Goal: Information Seeking & Learning: Learn about a topic

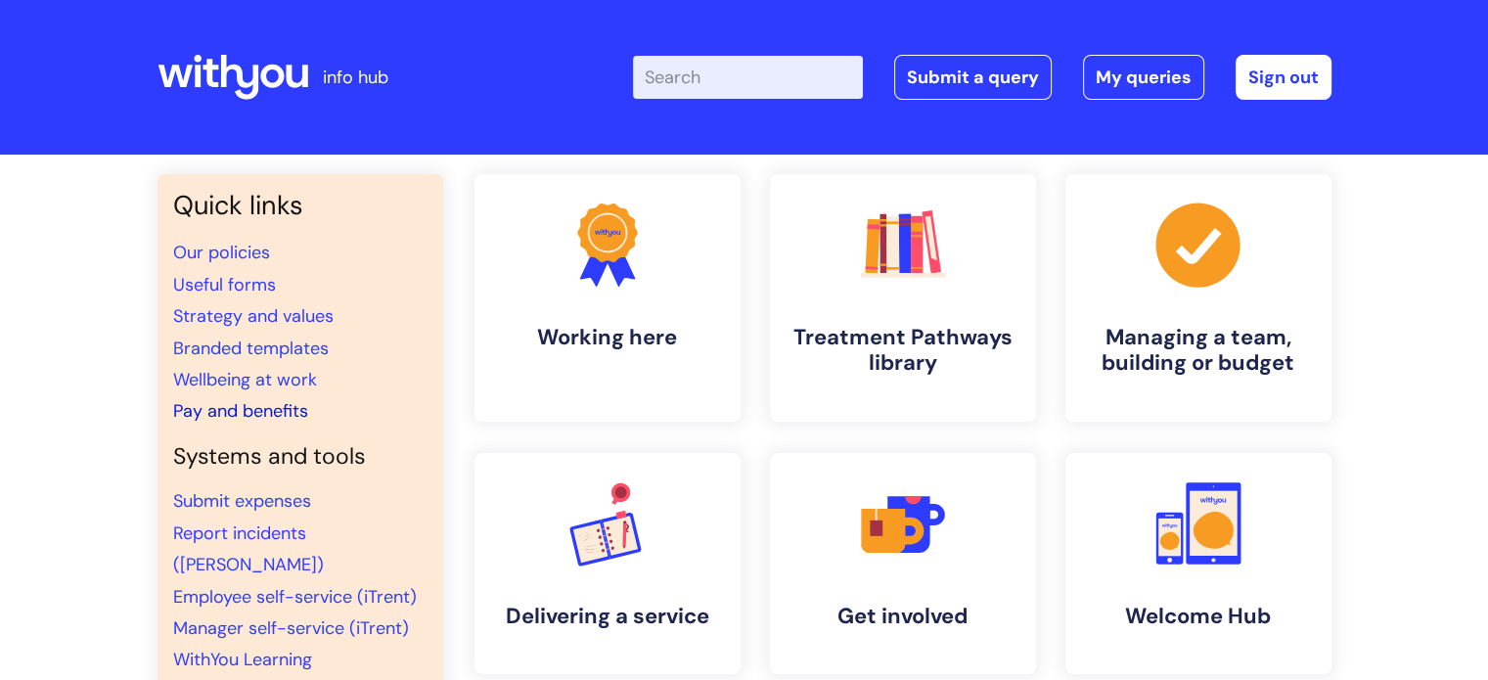
click at [256, 407] on link "Pay and benefits" at bounding box center [240, 410] width 135 height 23
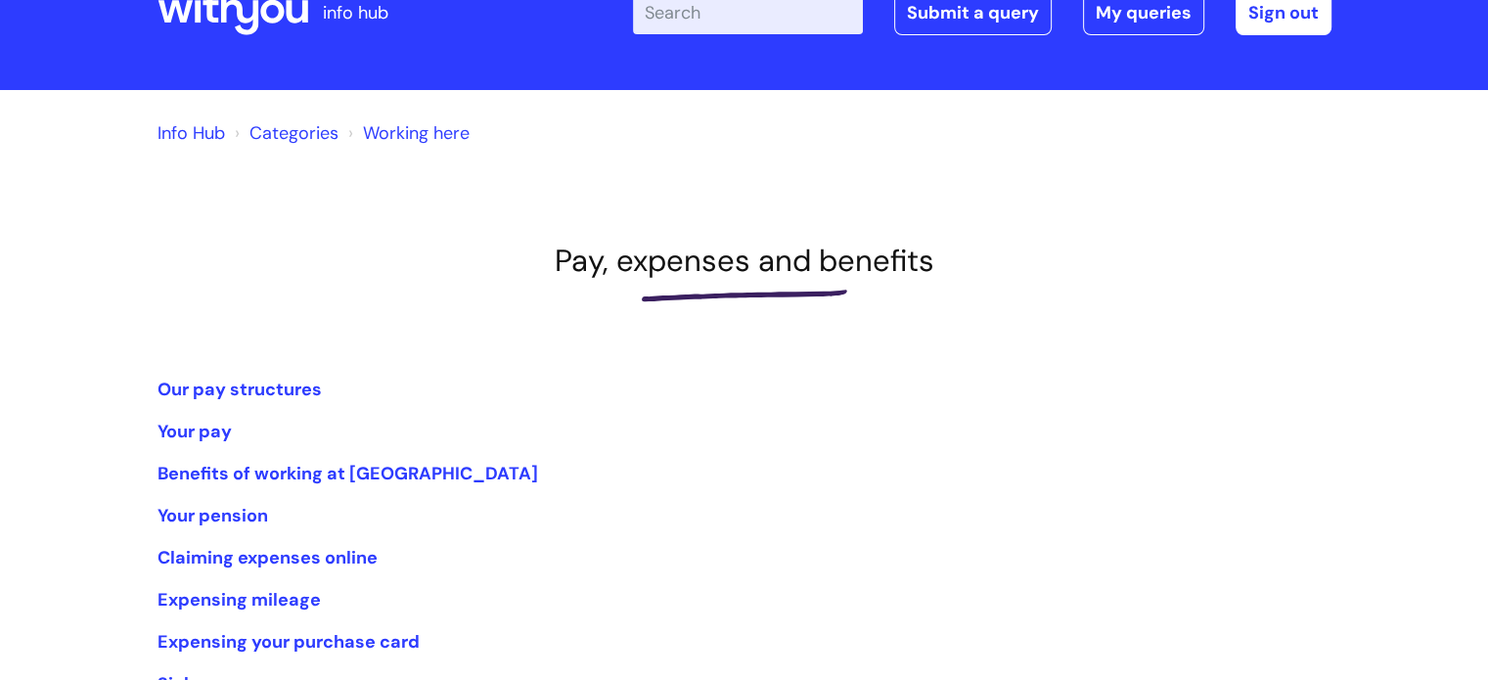
scroll to position [196, 0]
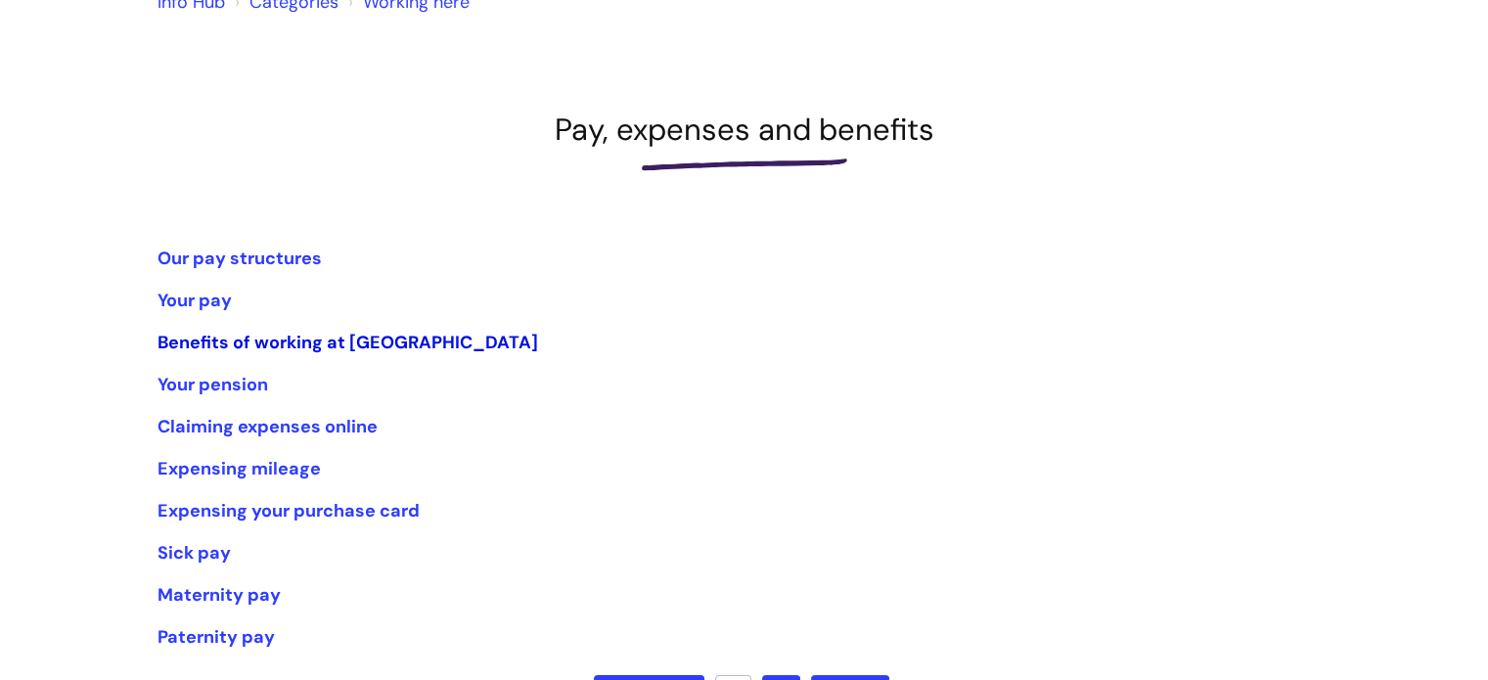
click at [395, 349] on link "Benefits of working at [GEOGRAPHIC_DATA]" at bounding box center [347, 342] width 380 height 23
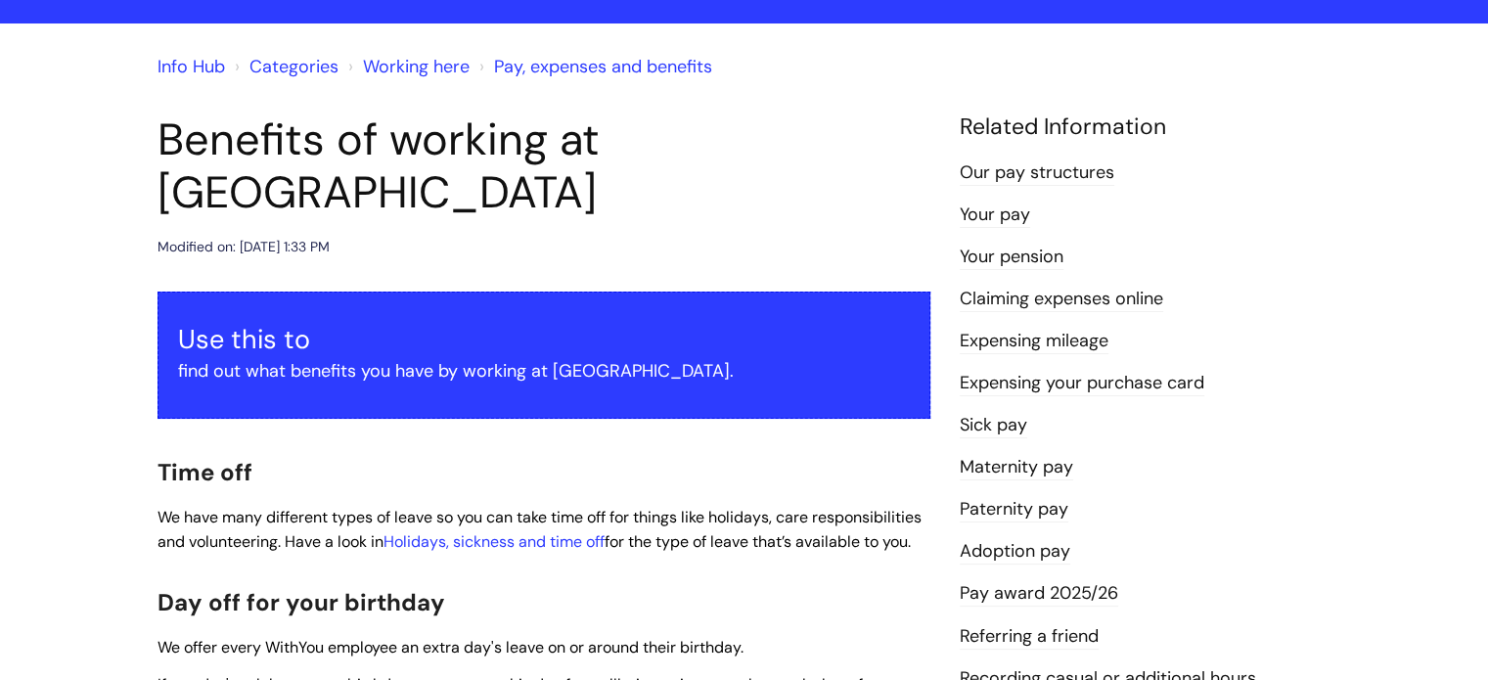
scroll to position [293, 0]
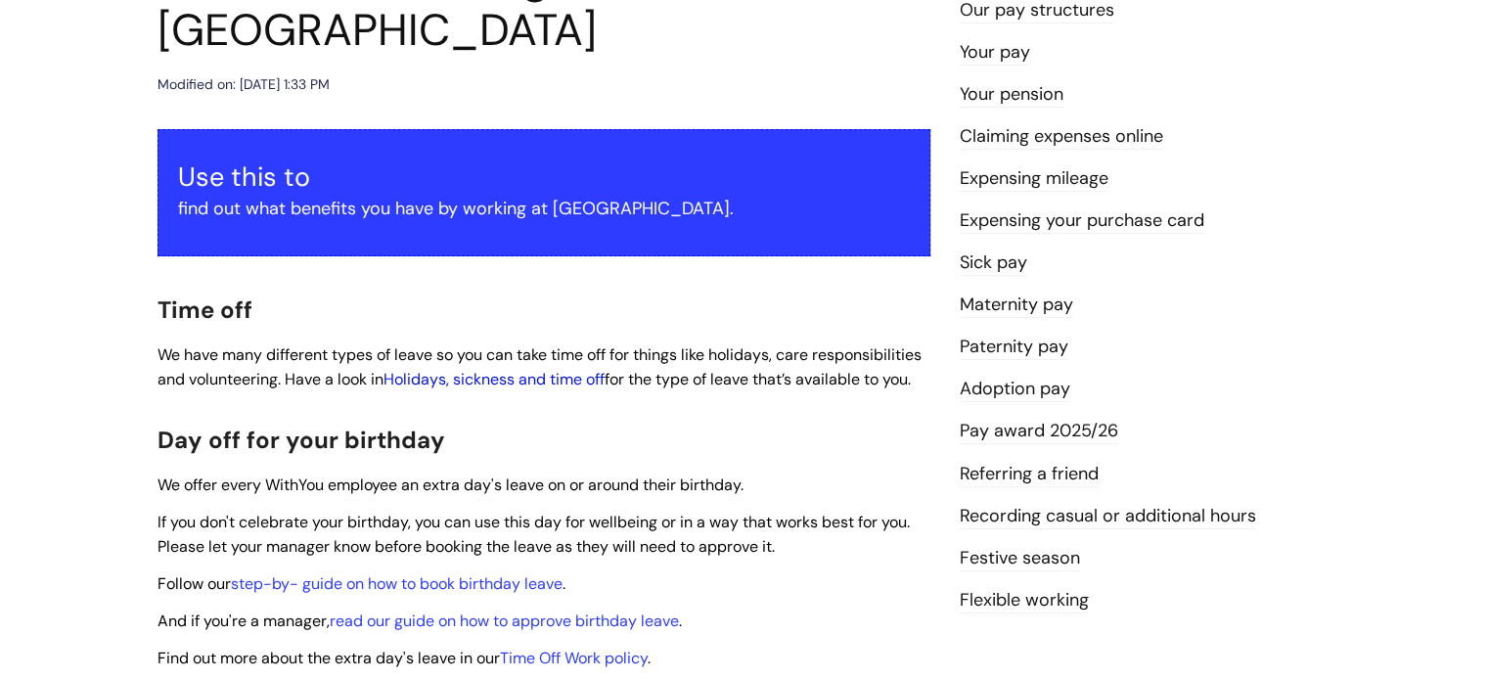
click at [587, 369] on link "Holidays, sickness and time off" at bounding box center [493, 379] width 221 height 21
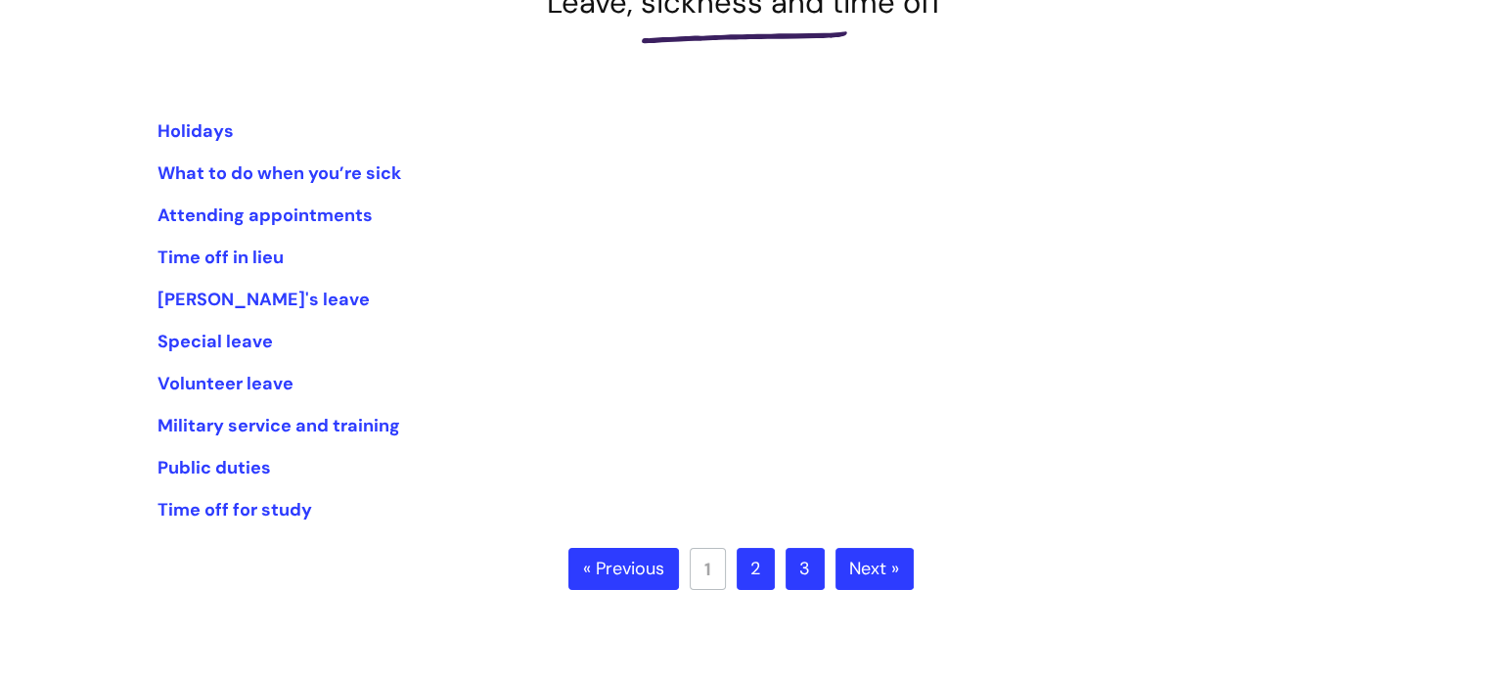
scroll to position [489, 0]
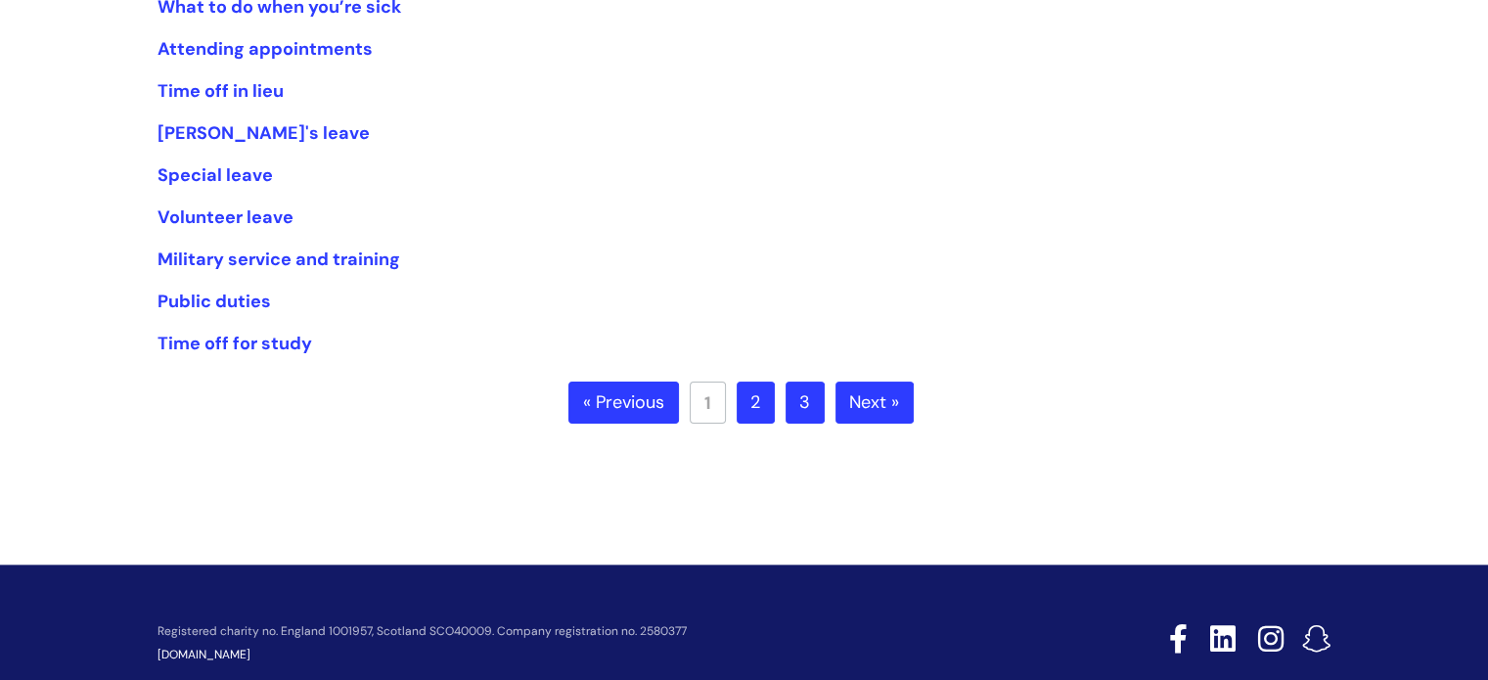
click at [194, 161] on li "Special leave" at bounding box center [744, 174] width 1174 height 31
click at [196, 174] on link "Special leave" at bounding box center [214, 174] width 115 height 23
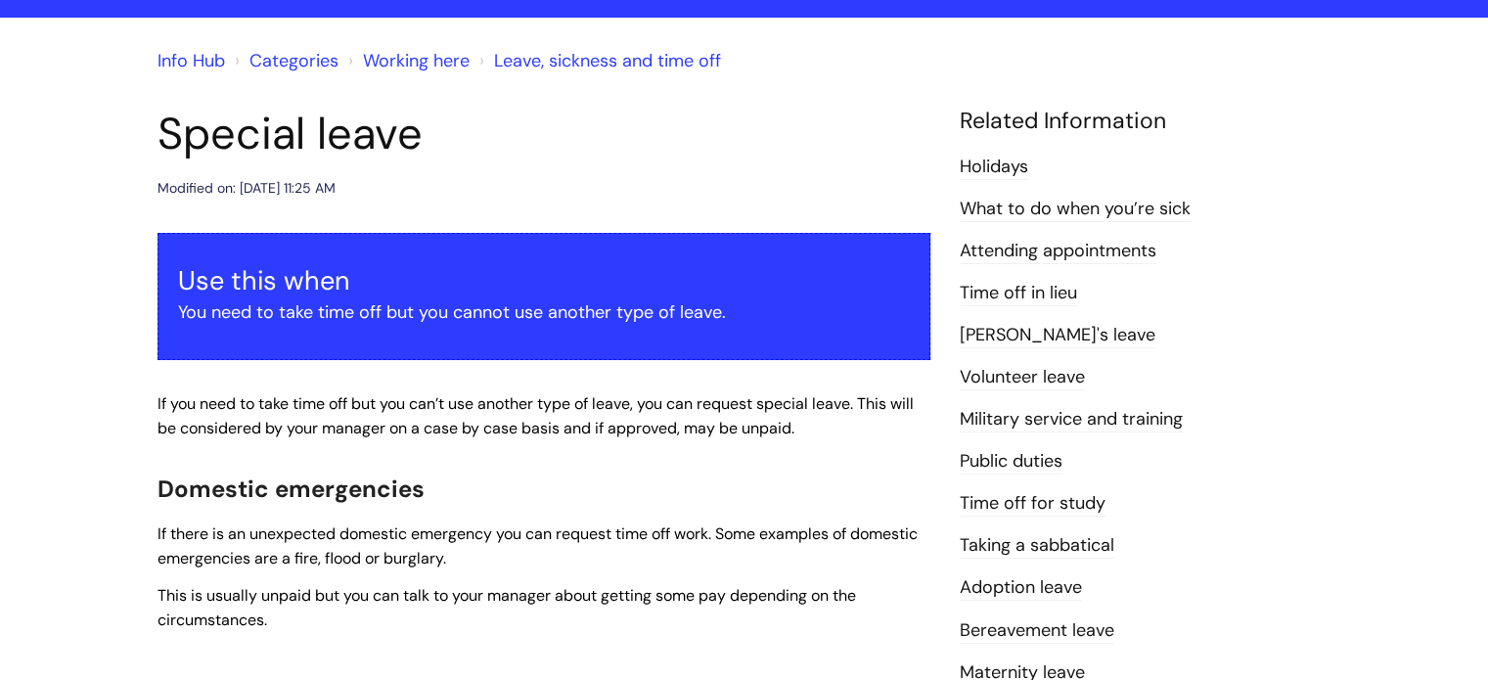
scroll to position [391, 0]
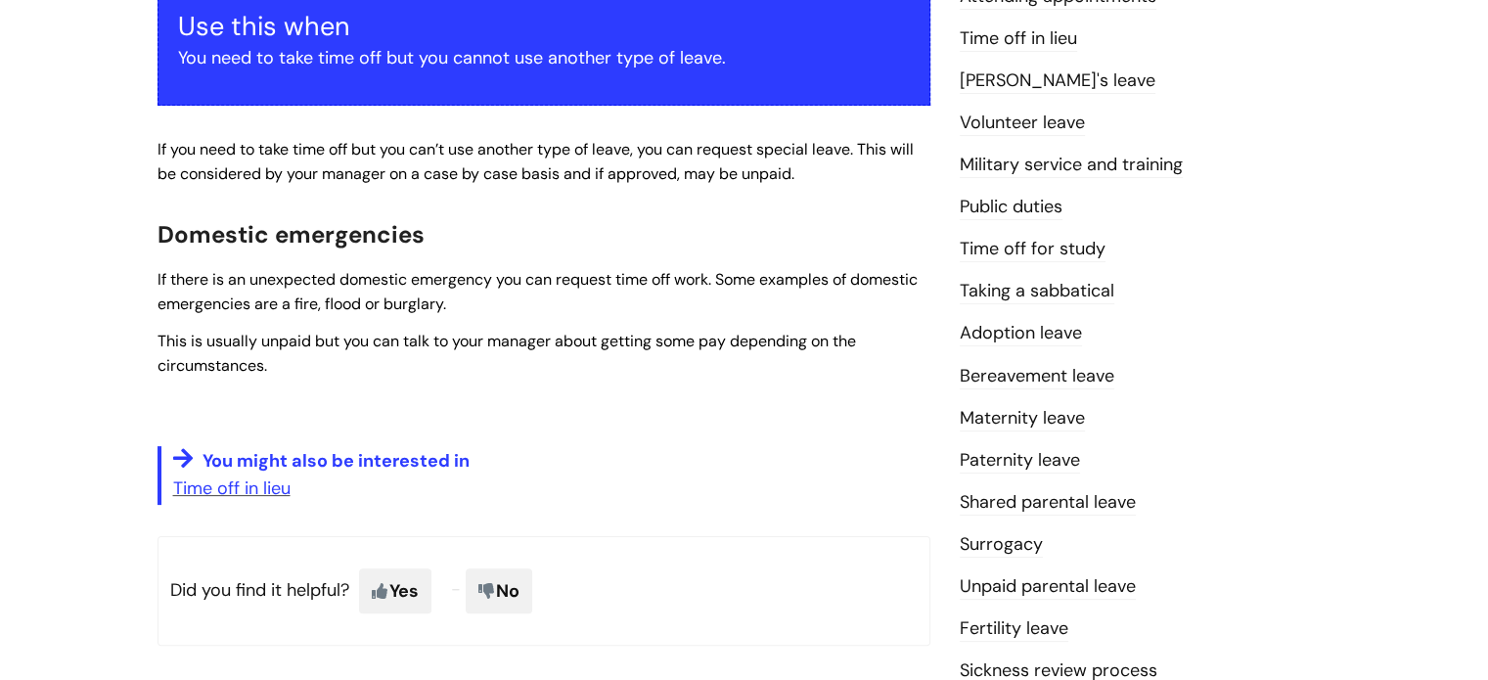
click at [1027, 377] on link "Bereavement leave" at bounding box center [1036, 376] width 155 height 25
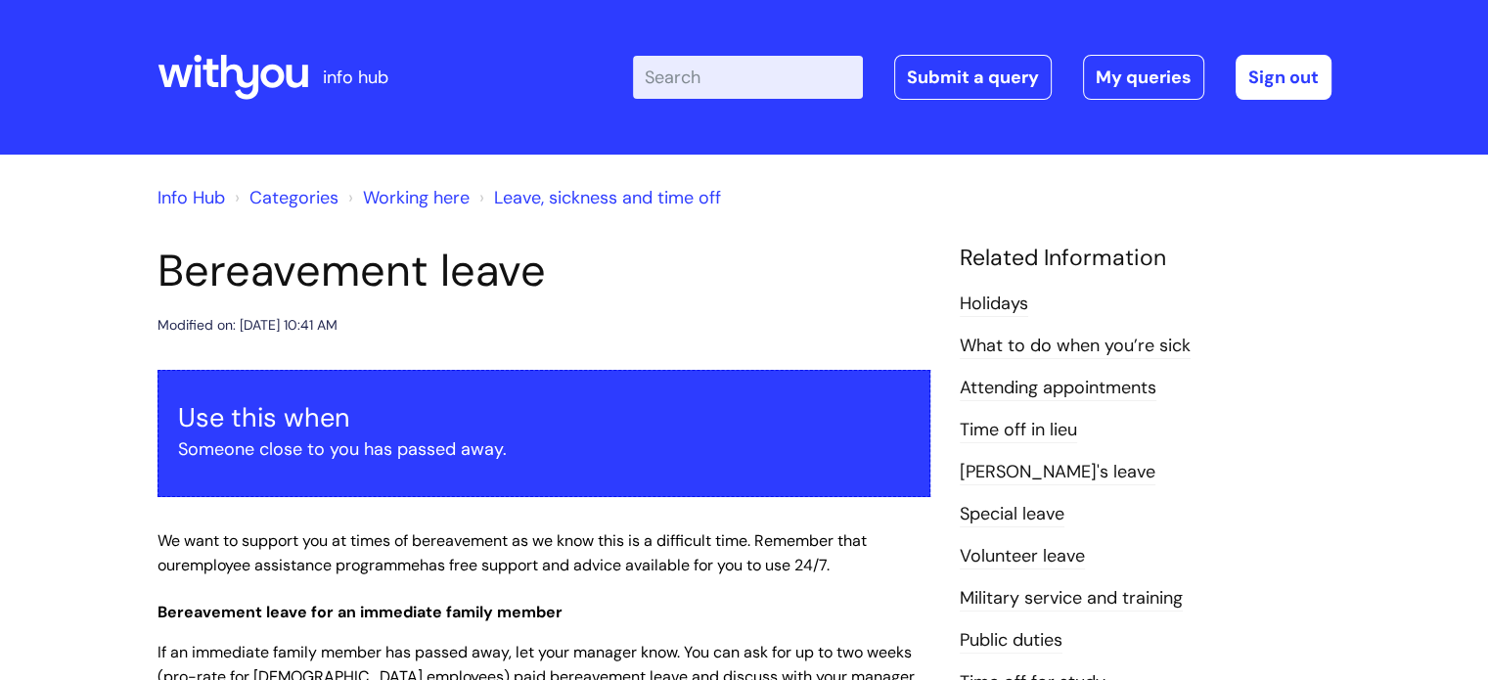
click at [761, 91] on input "Enter your search term here..." at bounding box center [748, 77] width 230 height 43
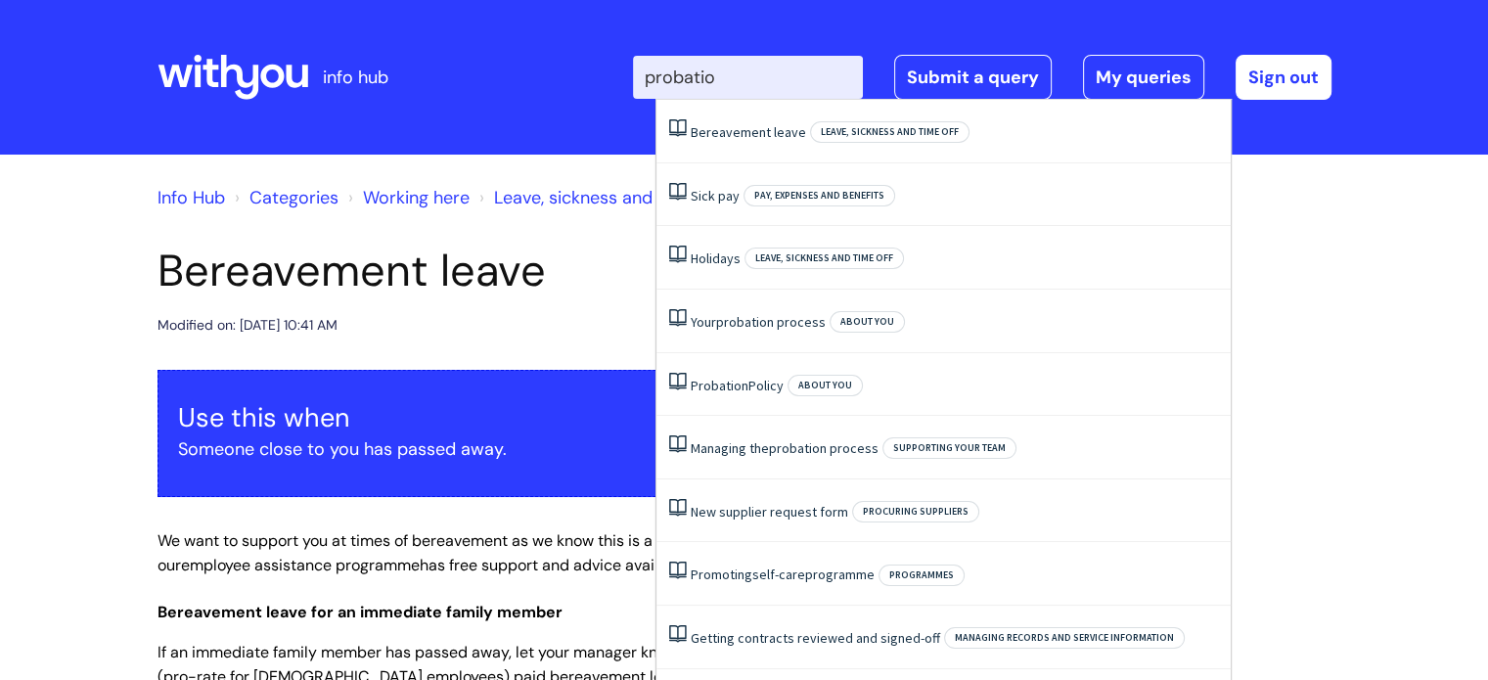
type input "probation"
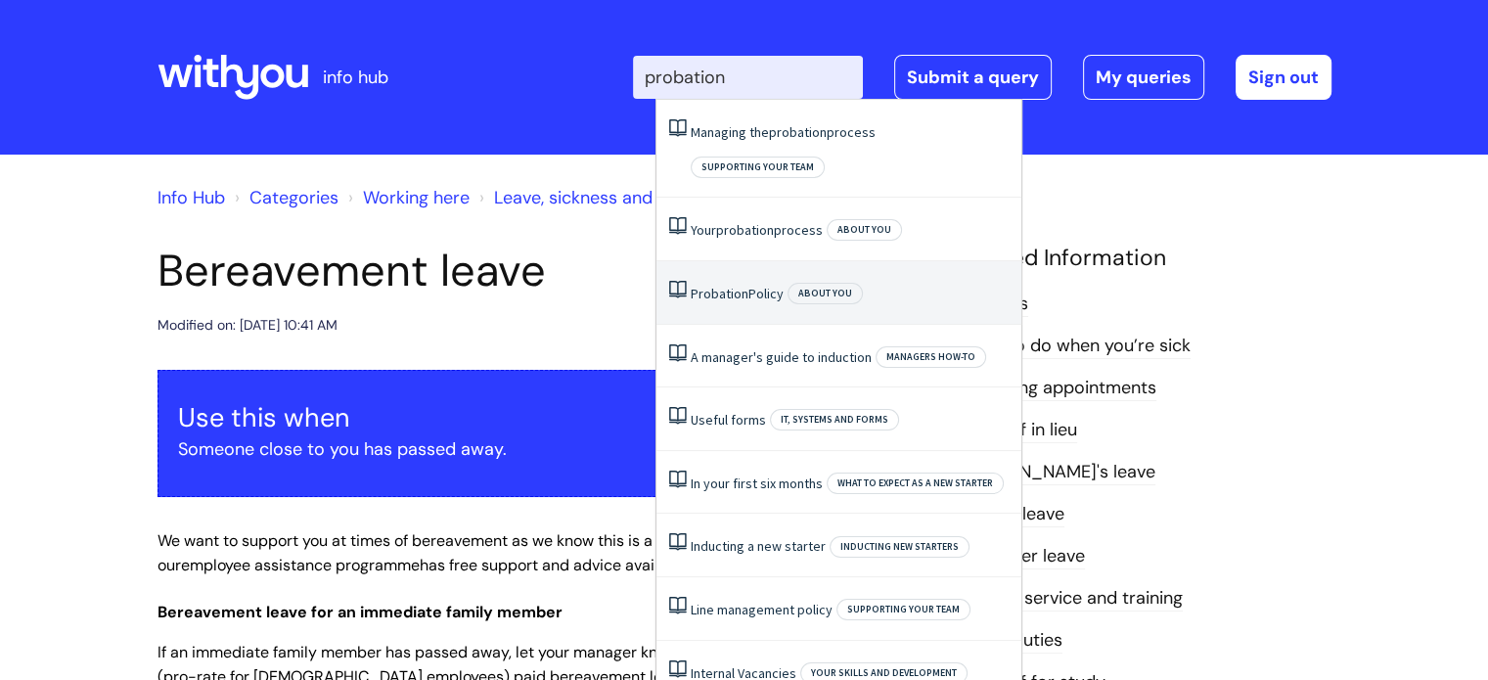
click at [775, 261] on li "Probation Policy About you" at bounding box center [838, 293] width 365 height 64
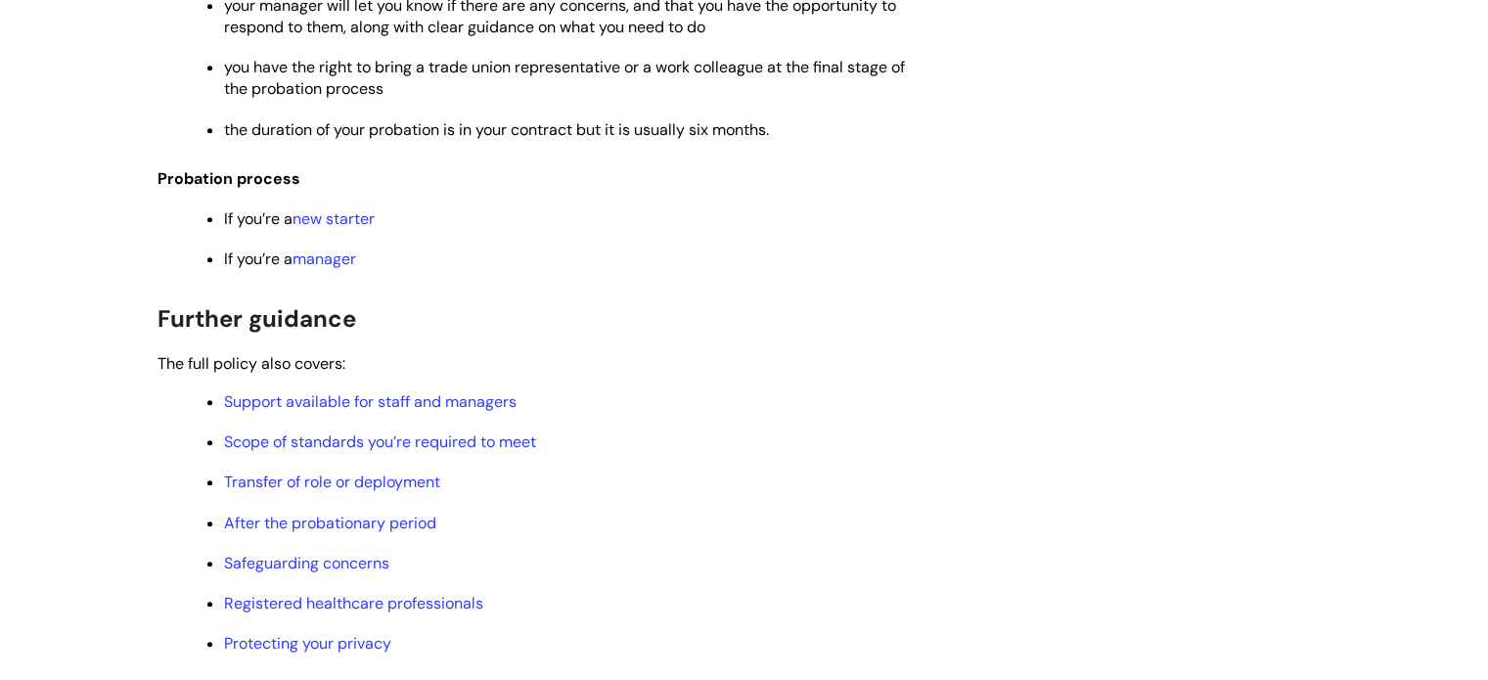
scroll to position [1271, 0]
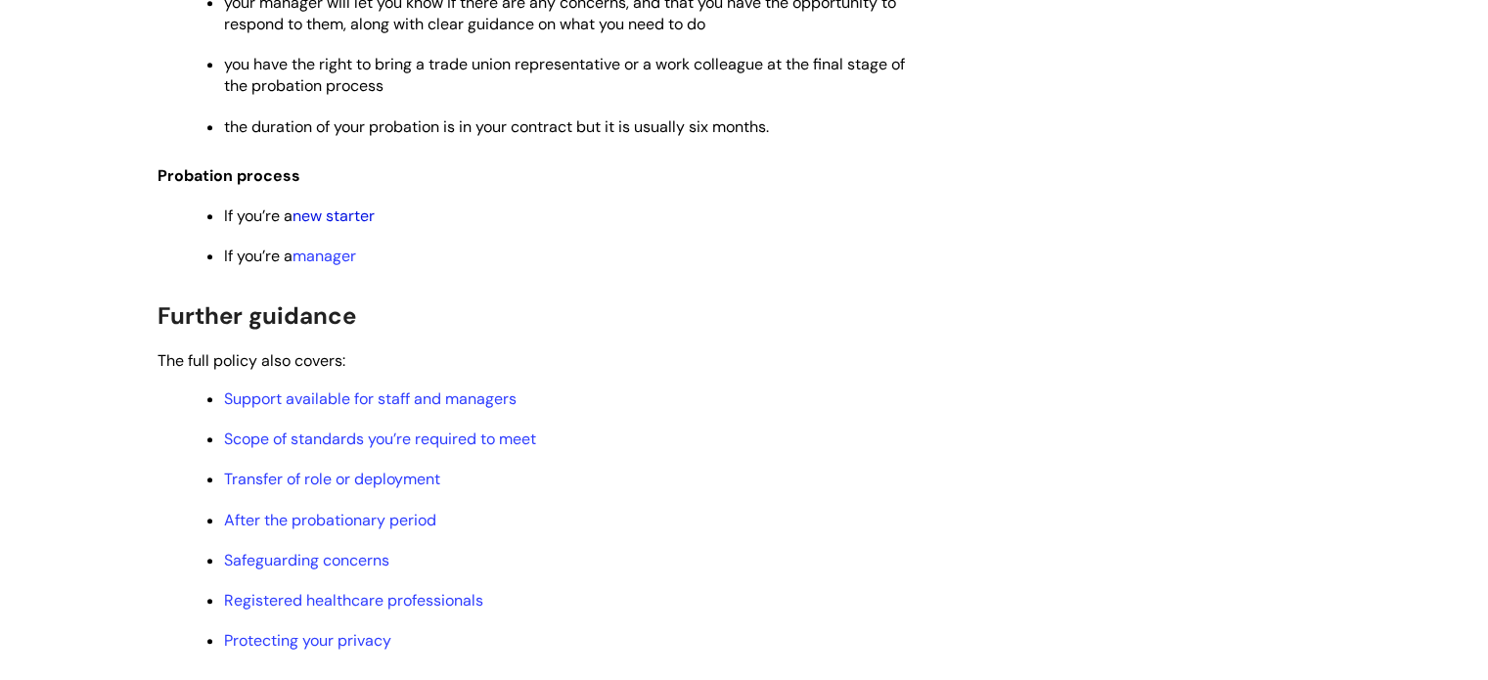
click at [349, 226] on link "new starter" at bounding box center [333, 215] width 82 height 21
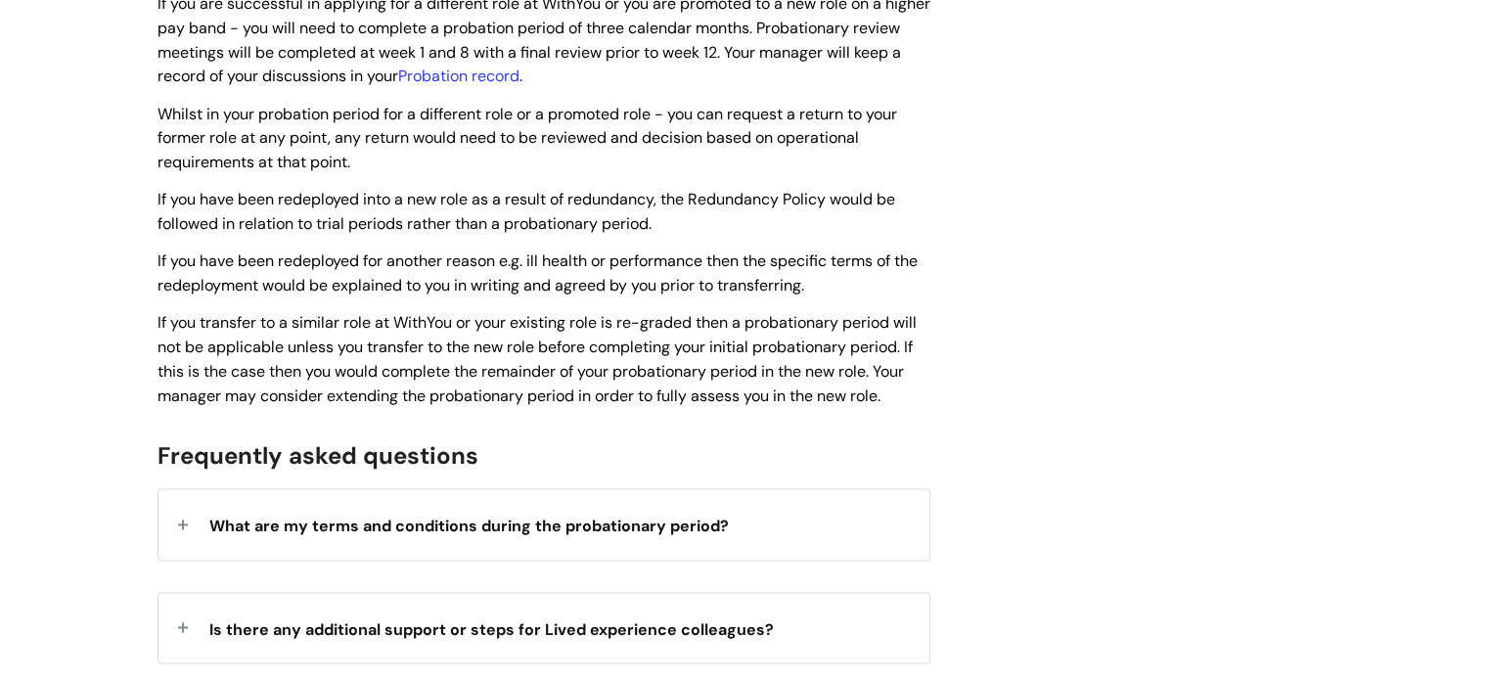
scroll to position [2836, 0]
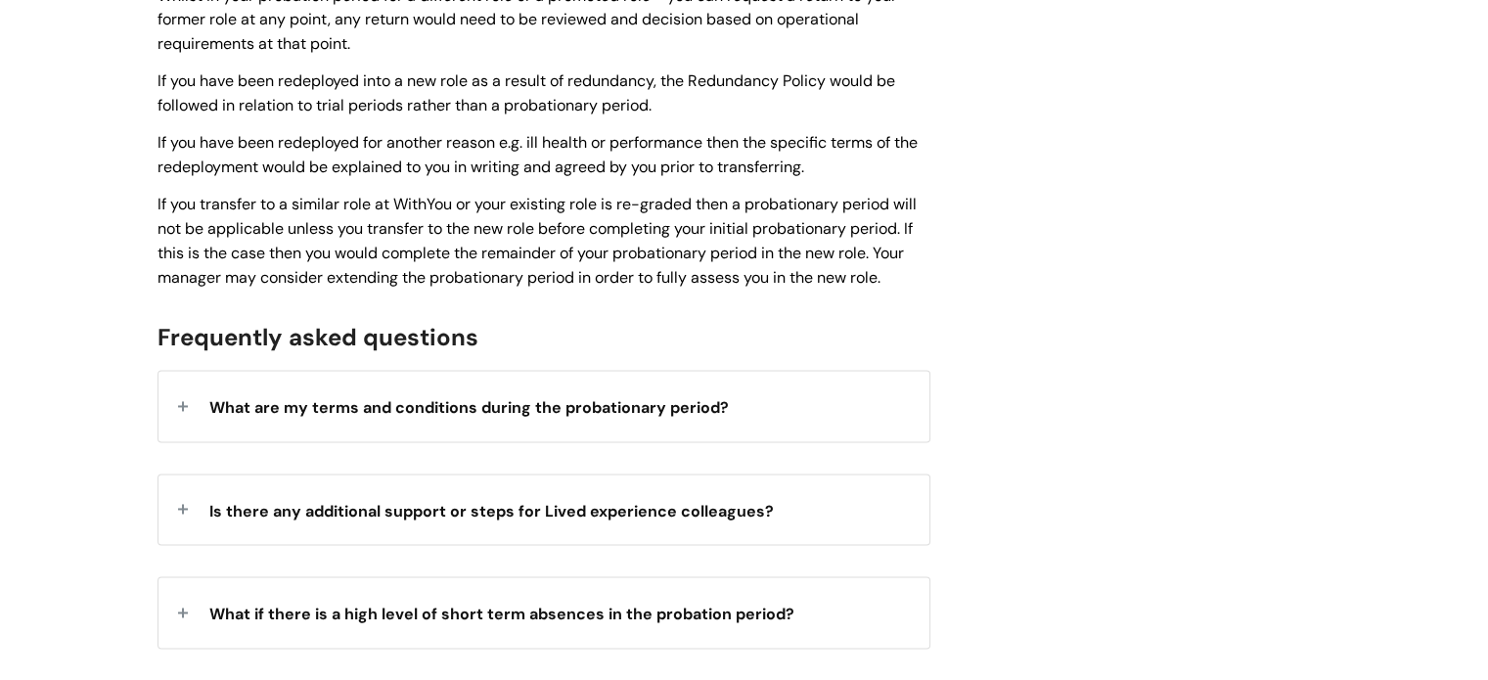
click at [197, 390] on div "What are my terms and conditions during the probationary period?" at bounding box center [543, 405] width 771 height 69
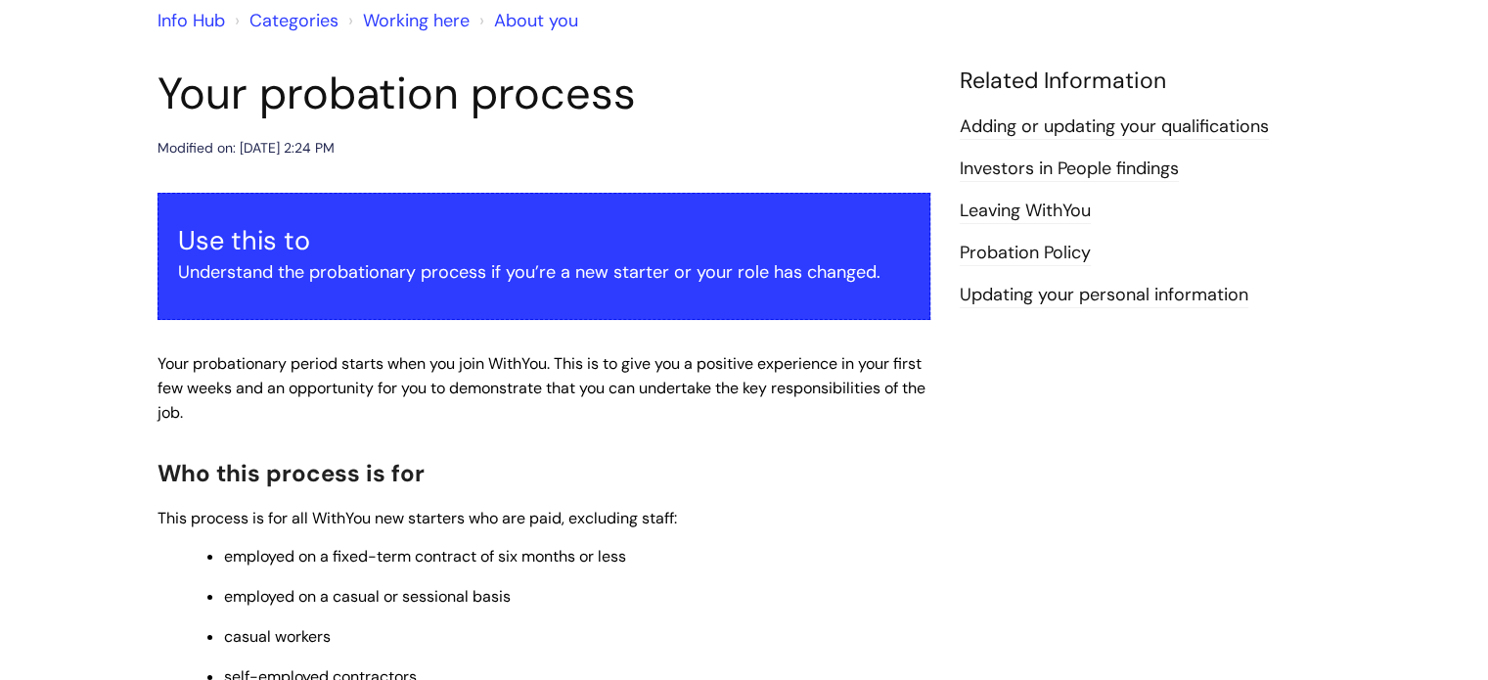
scroll to position [98, 0]
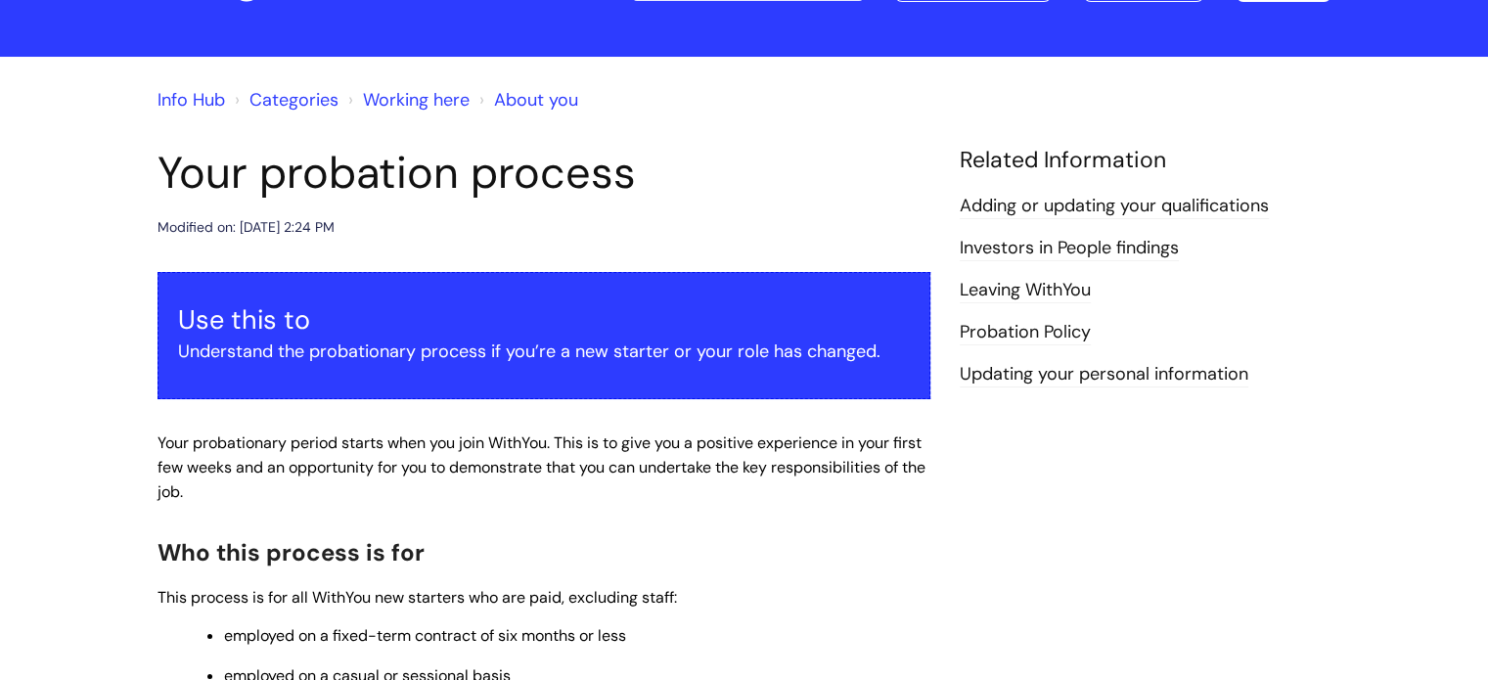
click at [1037, 325] on link "Probation Policy" at bounding box center [1024, 332] width 131 height 25
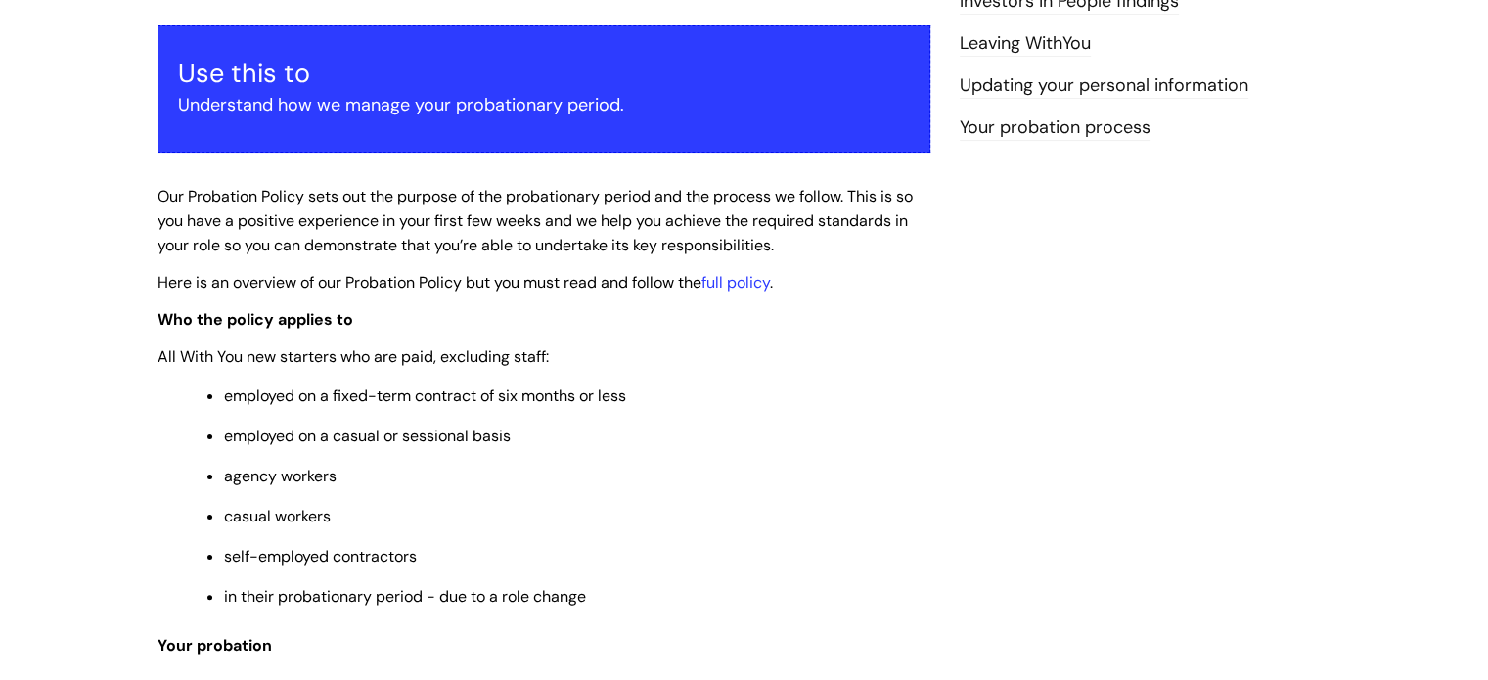
scroll to position [391, 0]
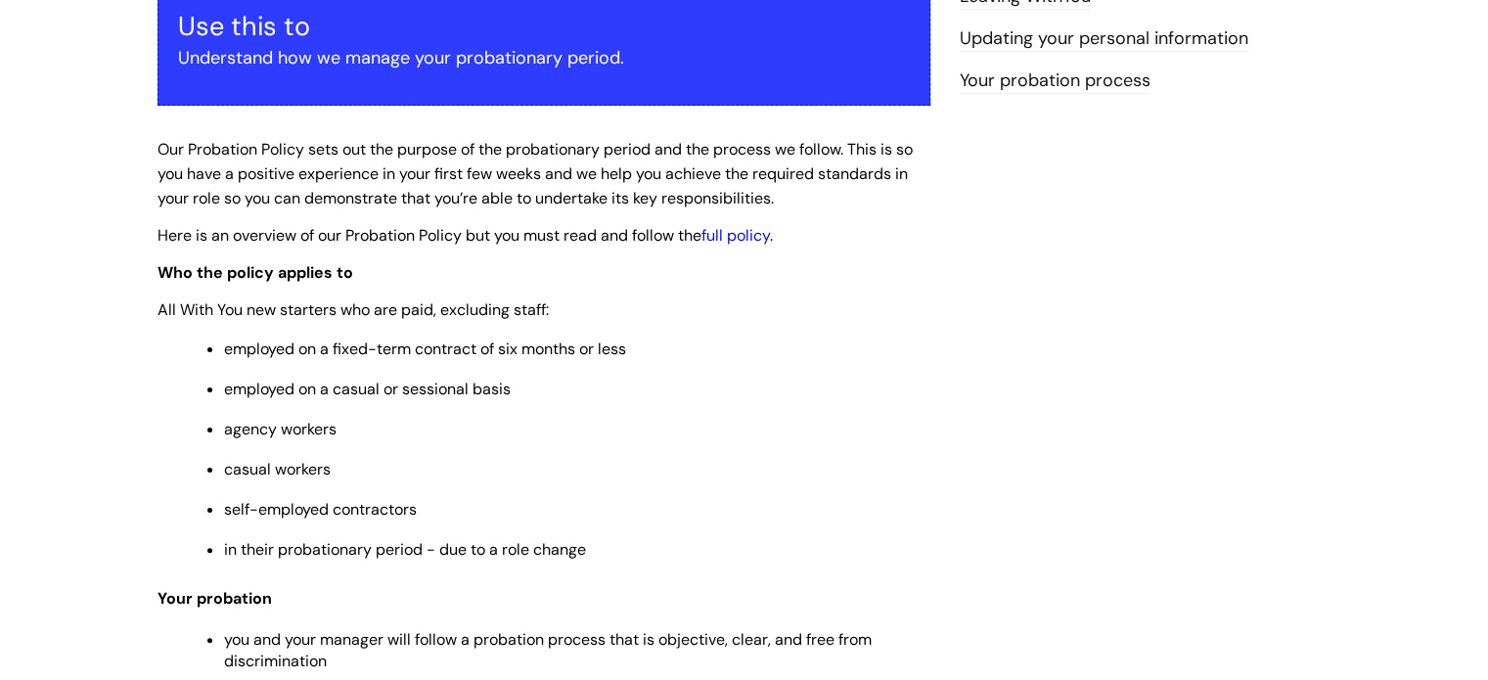
click at [732, 240] on link "full policy" at bounding box center [735, 235] width 68 height 21
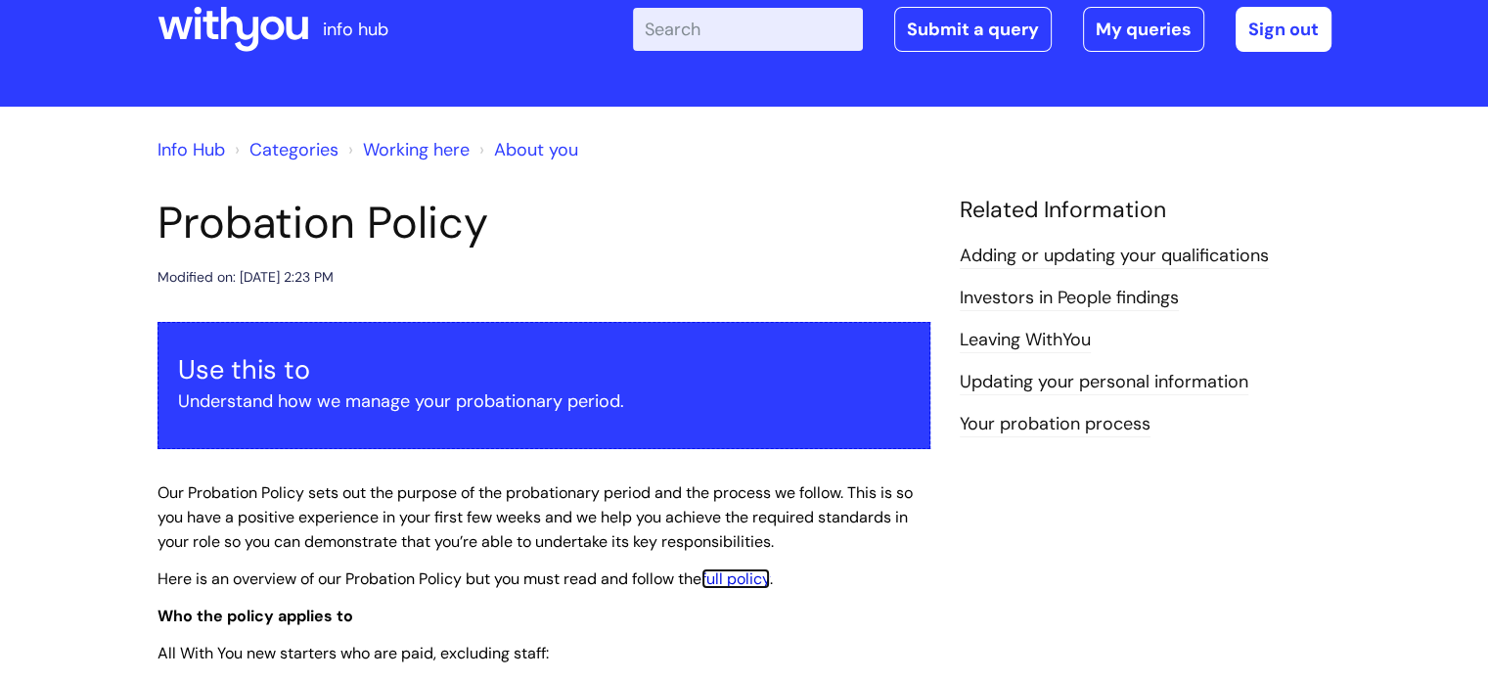
scroll to position [0, 0]
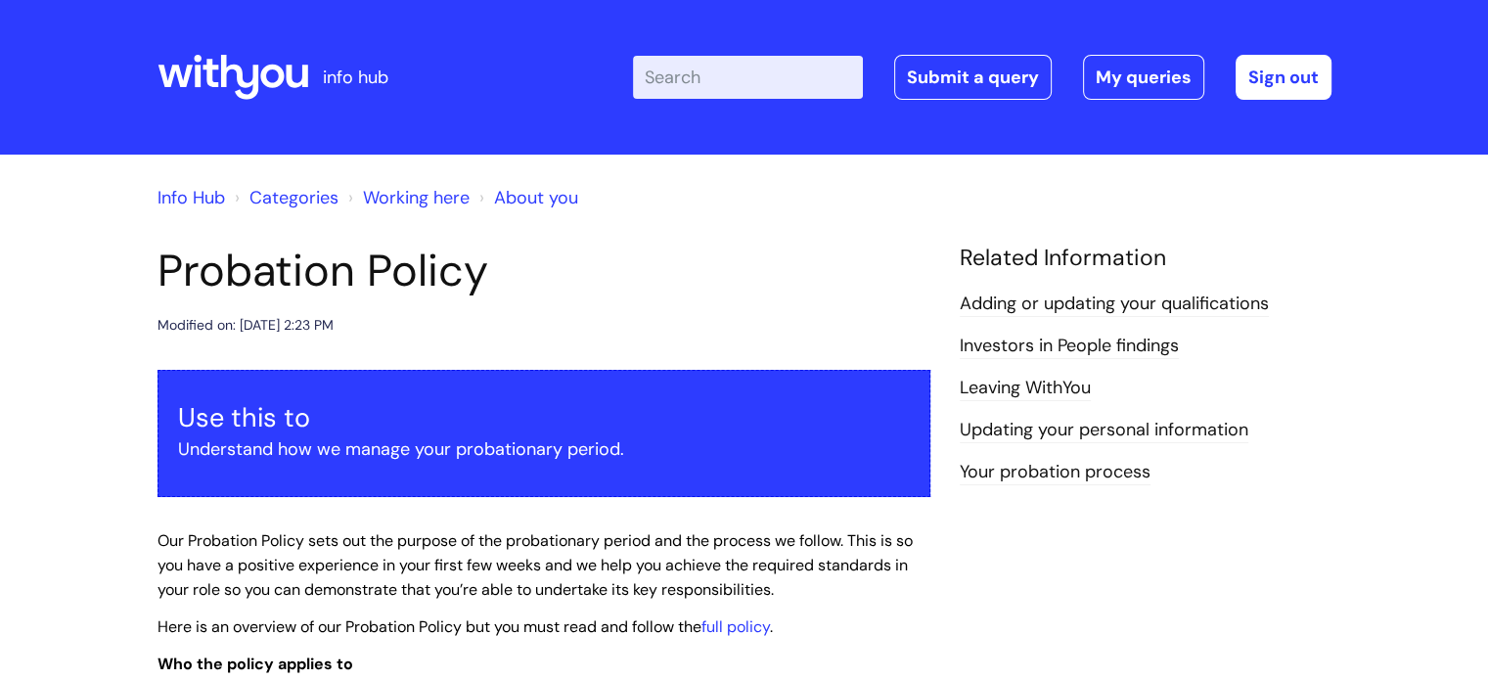
click at [385, 197] on link "Working here" at bounding box center [416, 197] width 107 height 23
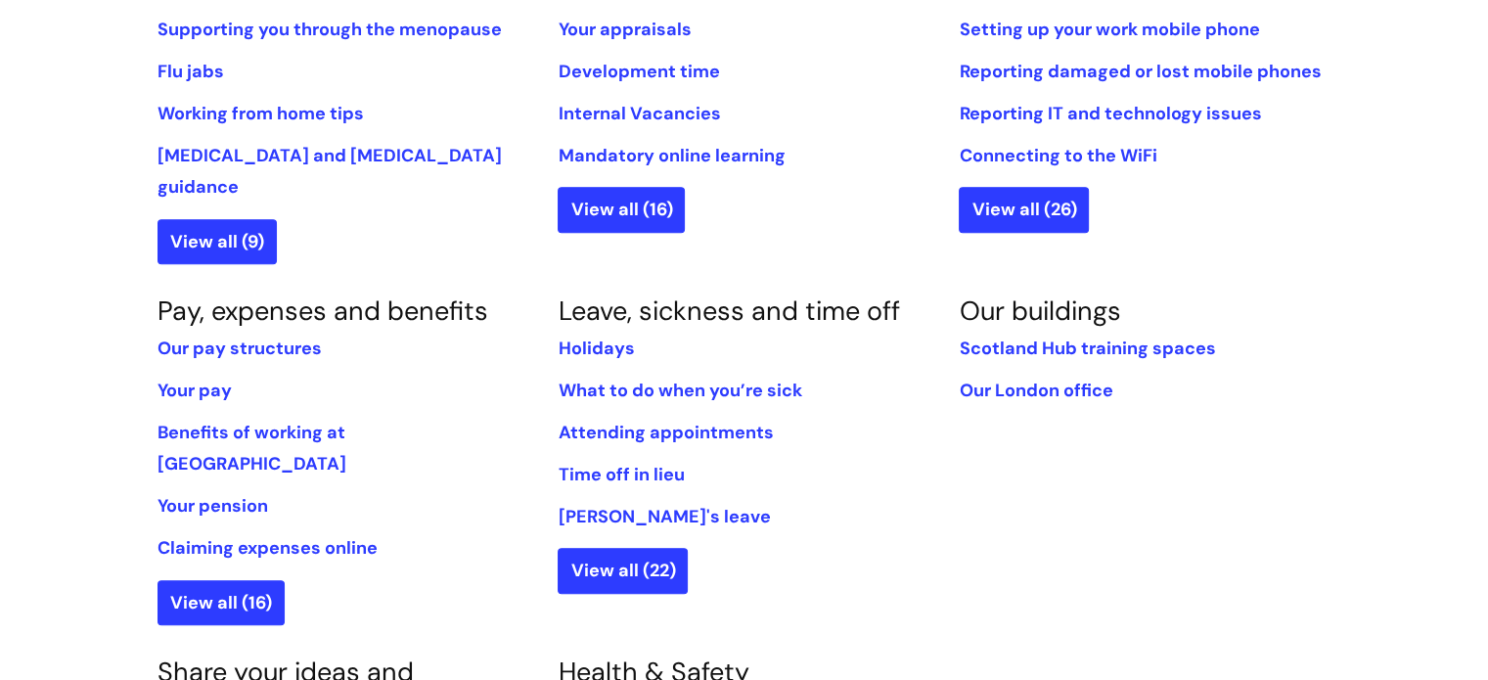
scroll to position [978, 0]
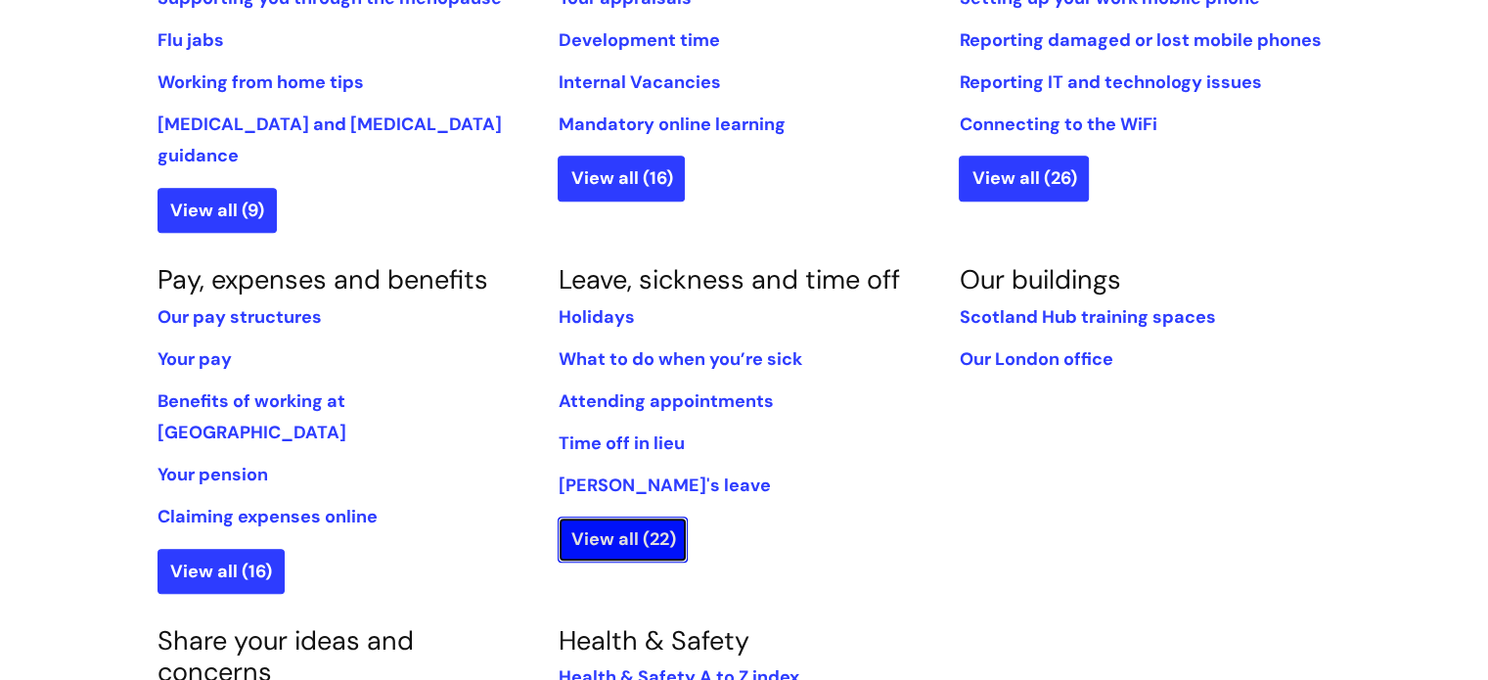
click at [610, 516] on link "View all (22)" at bounding box center [622, 538] width 130 height 45
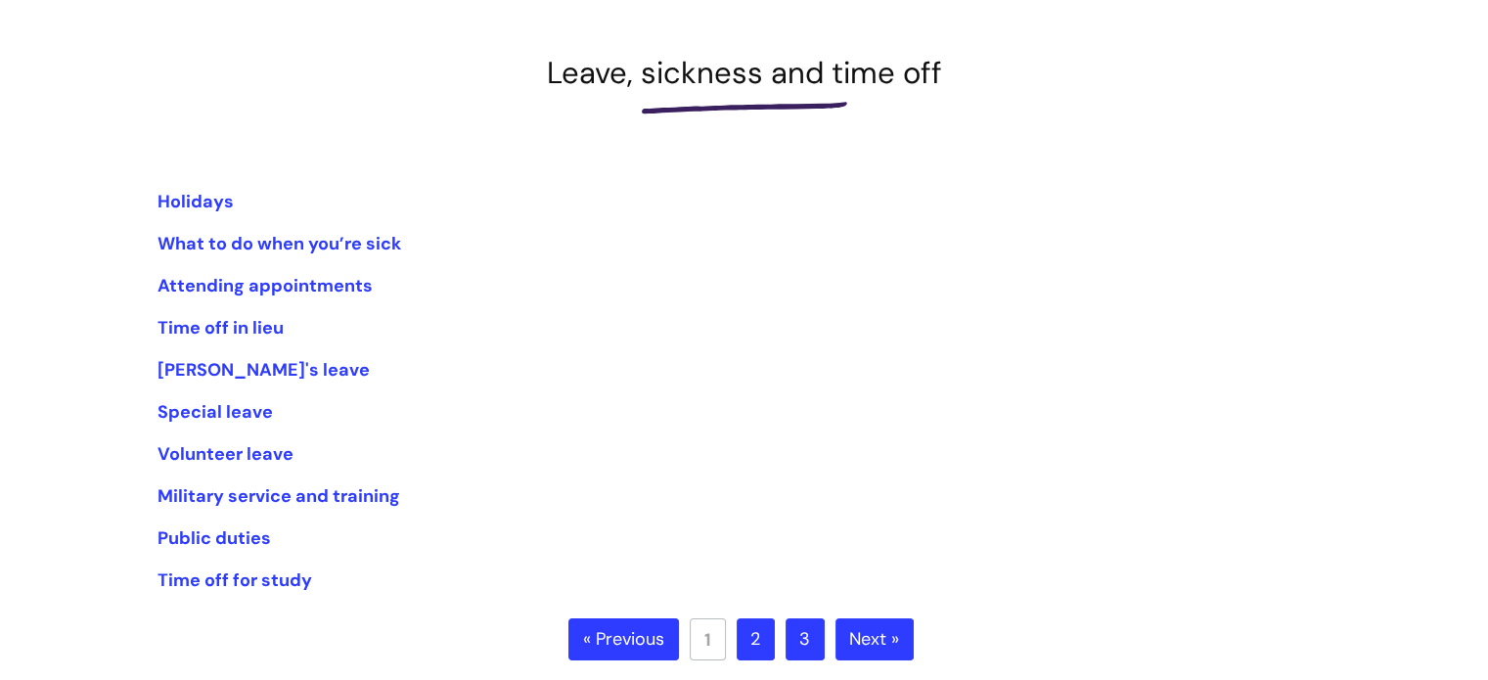
scroll to position [562, 0]
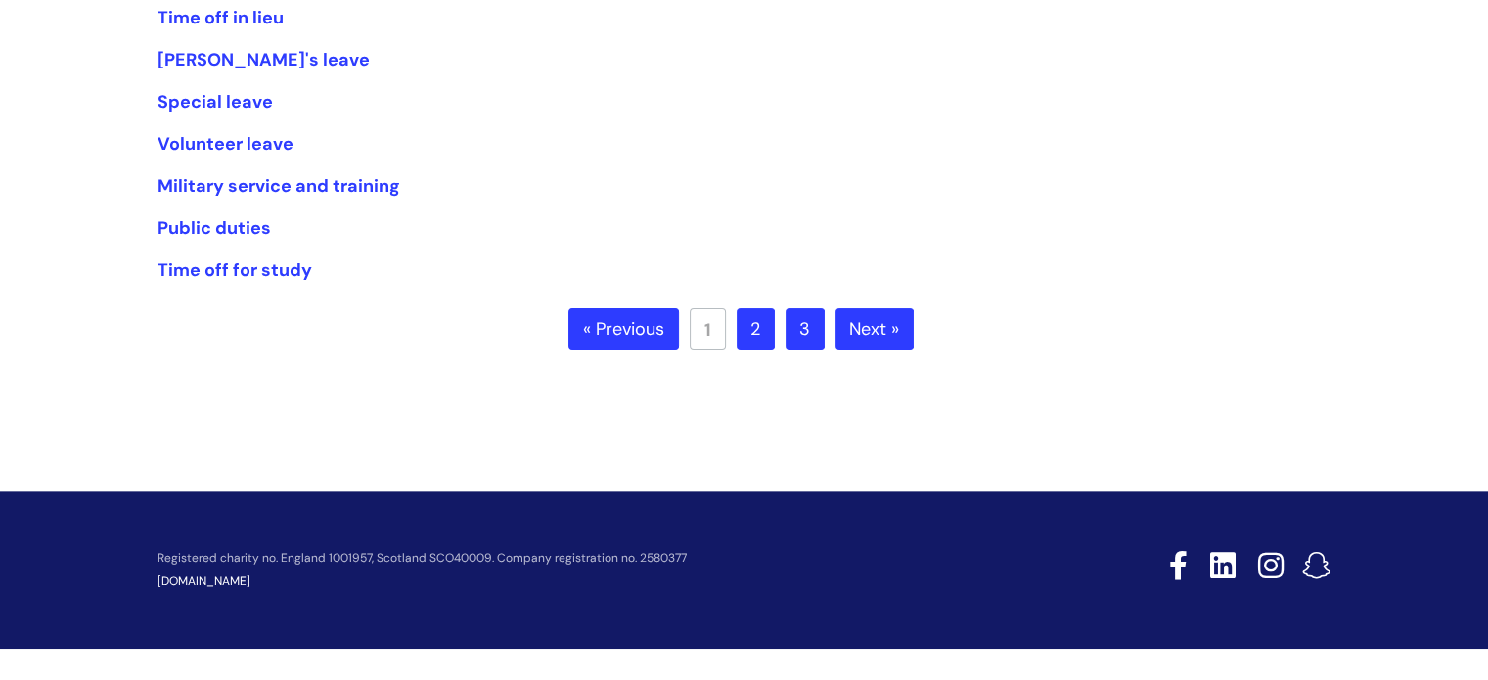
click at [861, 332] on link "Next »" at bounding box center [874, 329] width 78 height 43
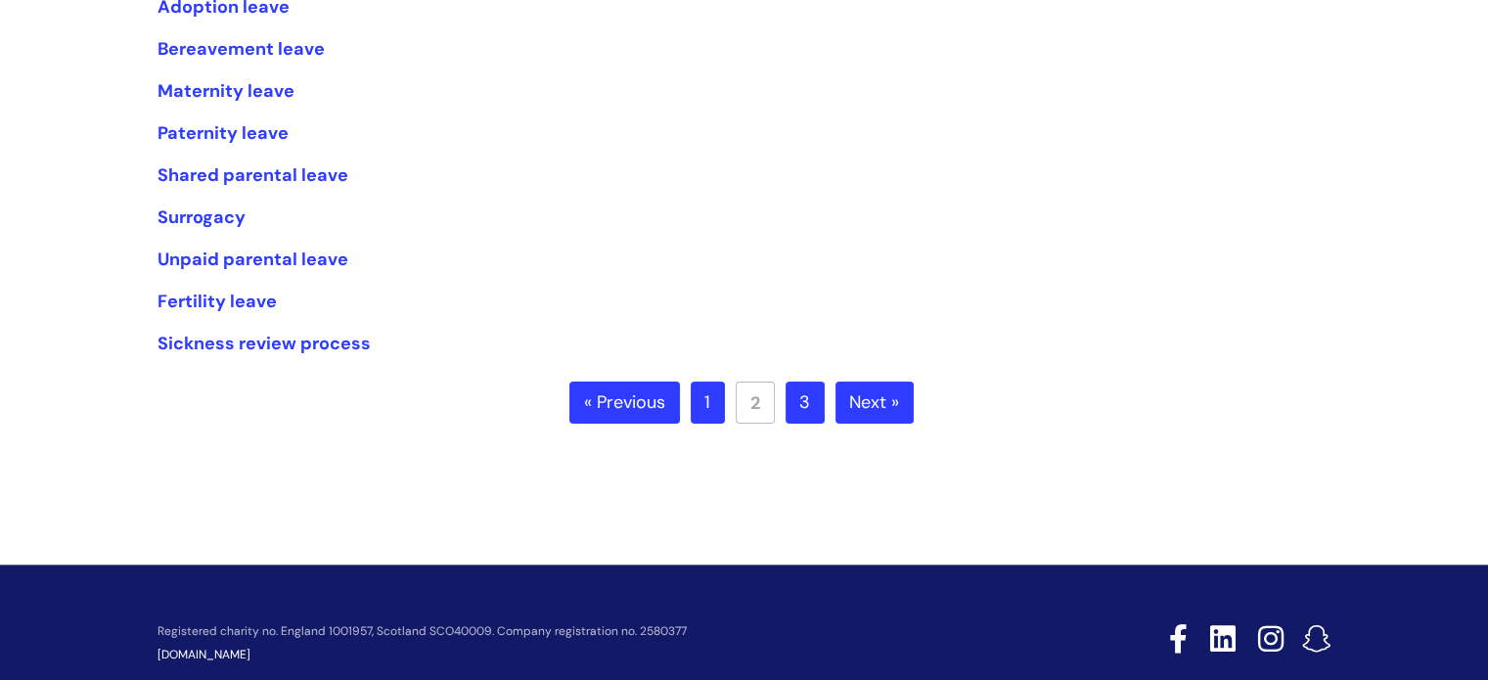
scroll to position [391, 0]
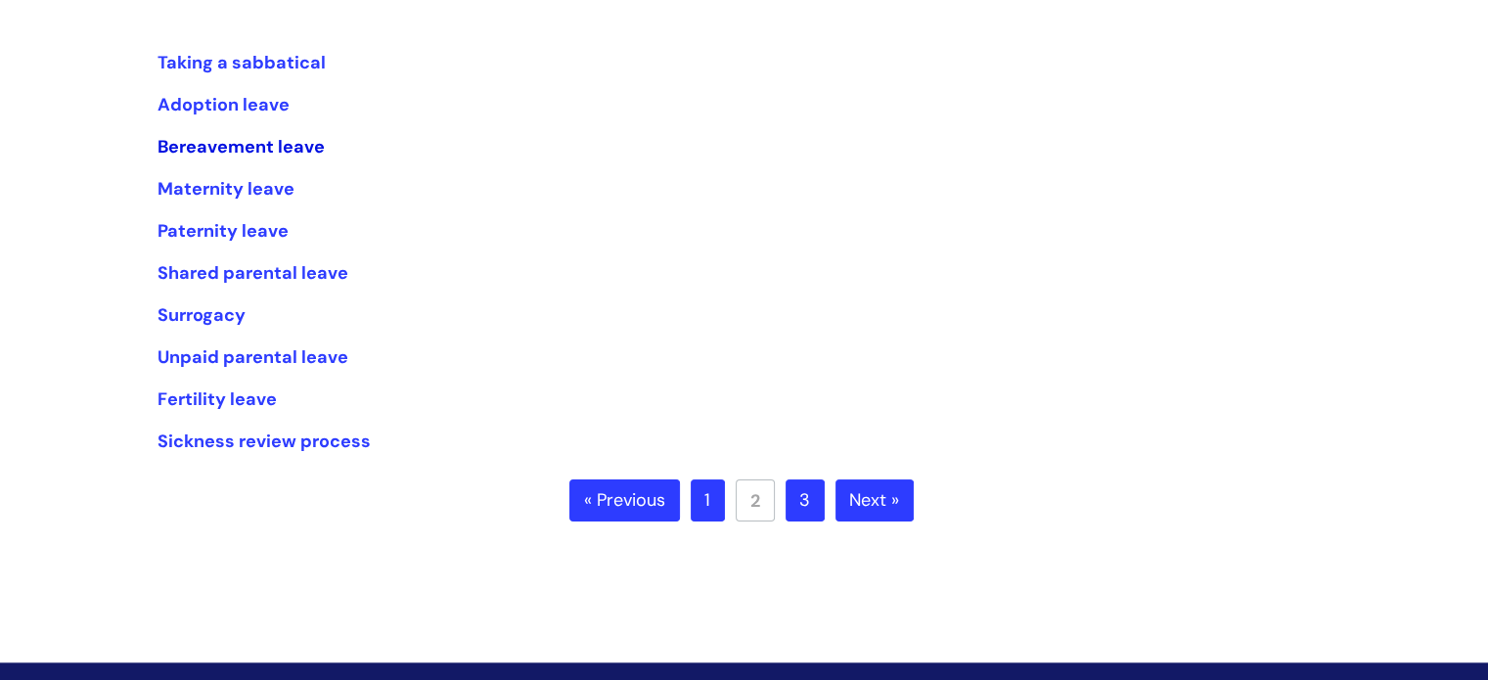
click at [261, 140] on link "Bereavement leave" at bounding box center [240, 146] width 167 height 23
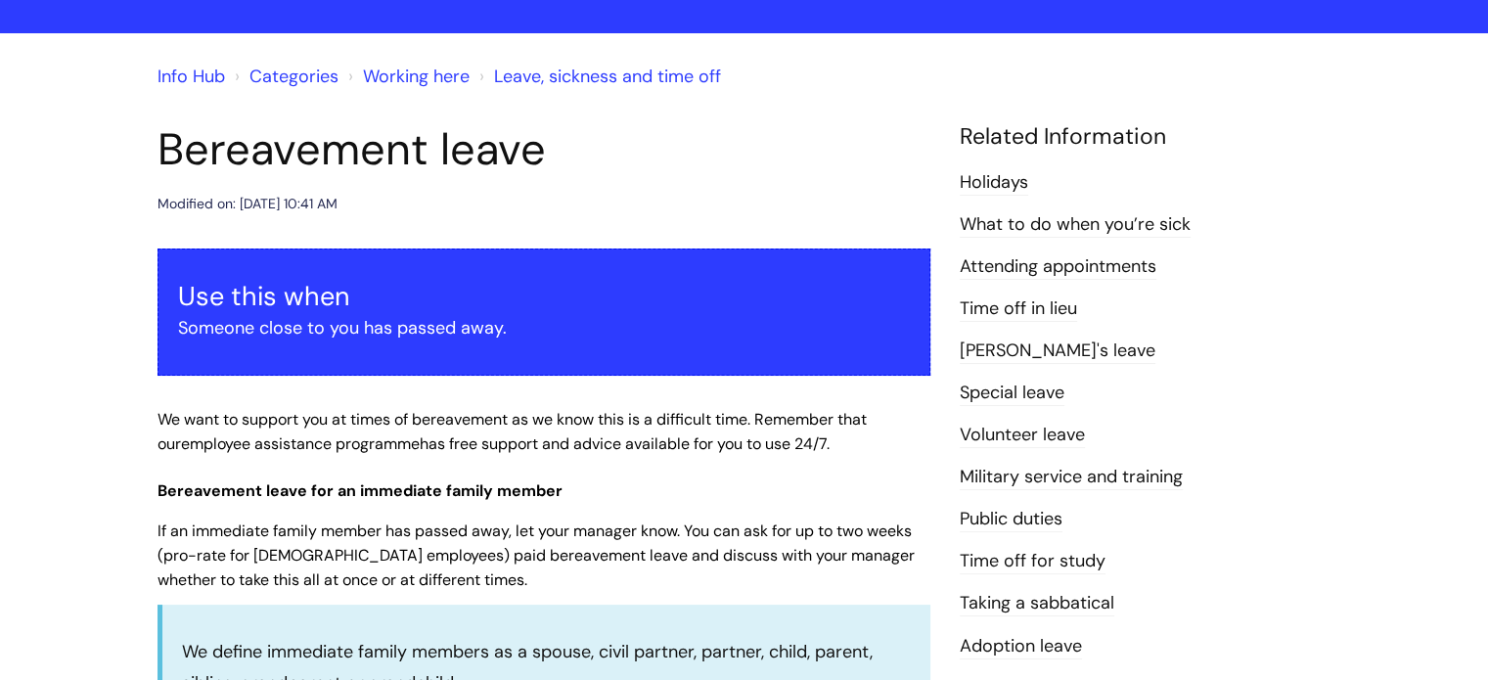
scroll to position [293, 0]
